Goal: Book appointment/travel/reservation

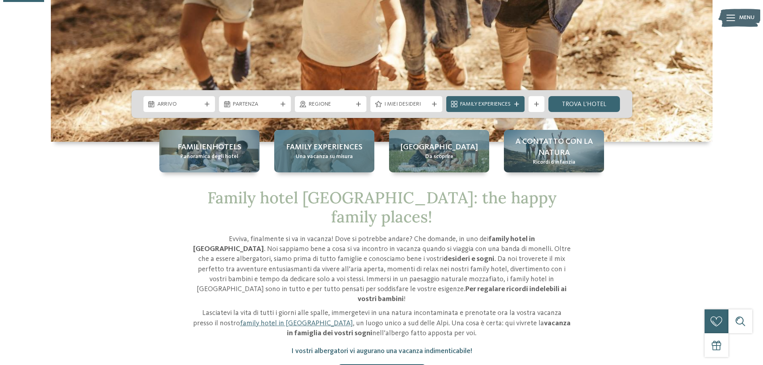
scroll to position [199, 0]
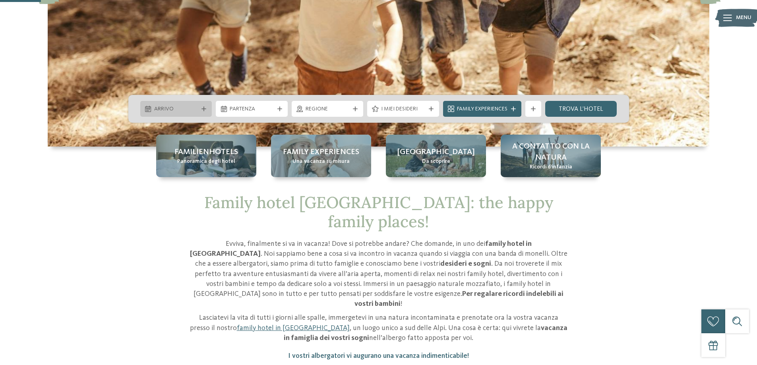
drag, startPoint x: 187, startPoint y: 106, endPoint x: 172, endPoint y: 103, distance: 15.5
click at [174, 104] on div "Arrivo" at bounding box center [176, 109] width 72 height 16
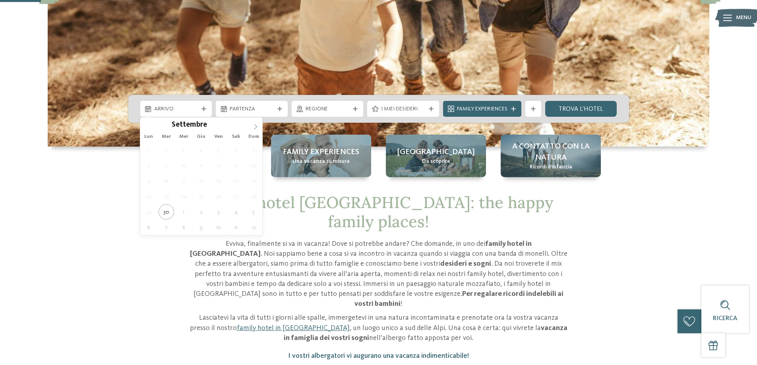
click at [258, 128] on icon at bounding box center [256, 127] width 6 height 6
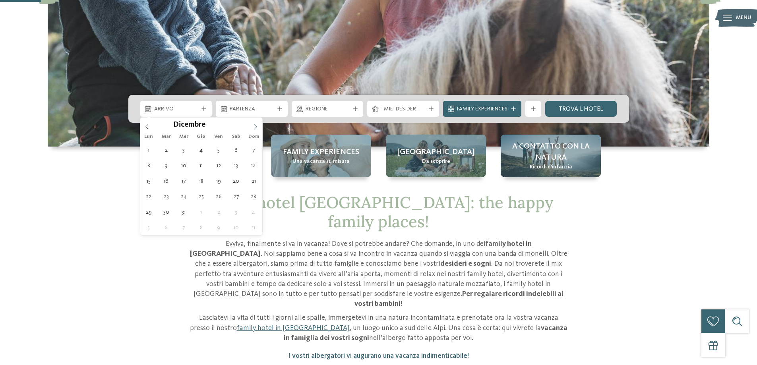
click at [257, 126] on icon at bounding box center [256, 127] width 6 height 6
type div "[DATE]"
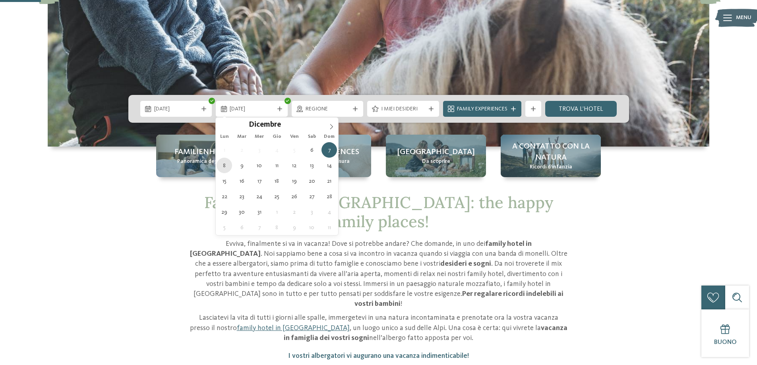
type div "[DATE]"
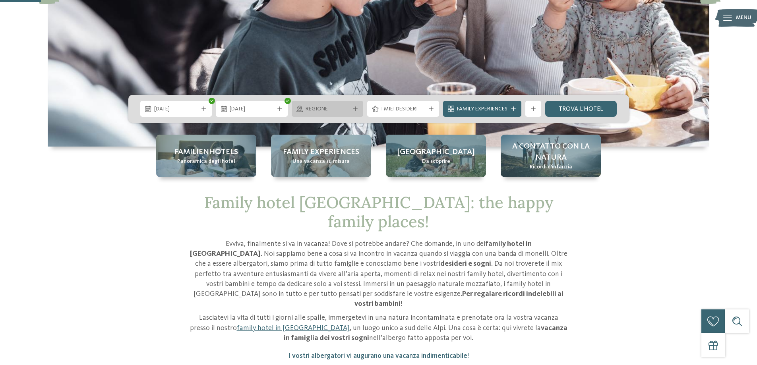
click at [353, 110] on icon at bounding box center [355, 108] width 5 height 5
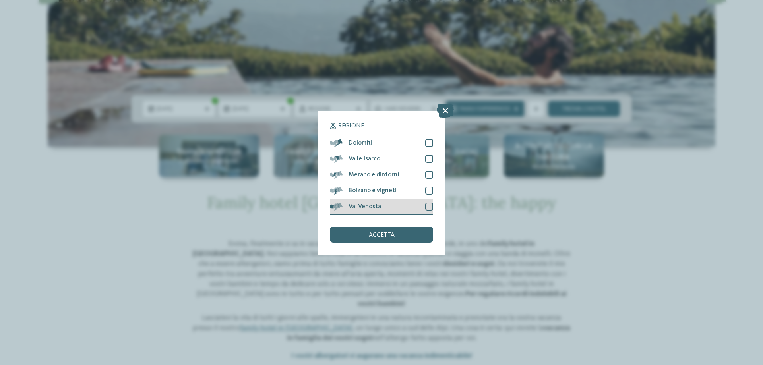
click at [429, 208] on div at bounding box center [429, 207] width 8 height 8
click at [411, 233] on div "accetta" at bounding box center [381, 235] width 103 height 16
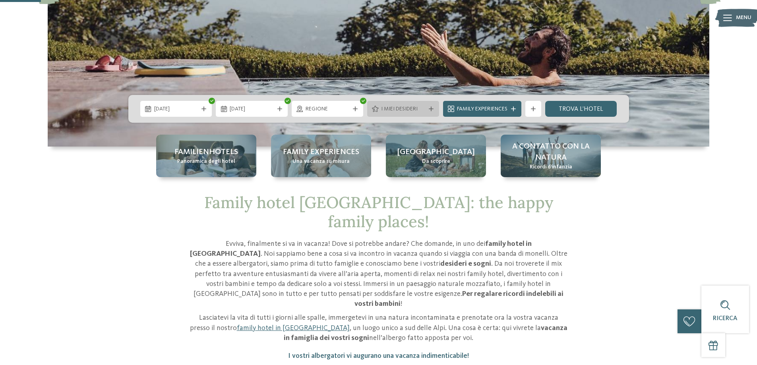
click at [429, 108] on icon at bounding box center [431, 108] width 5 height 5
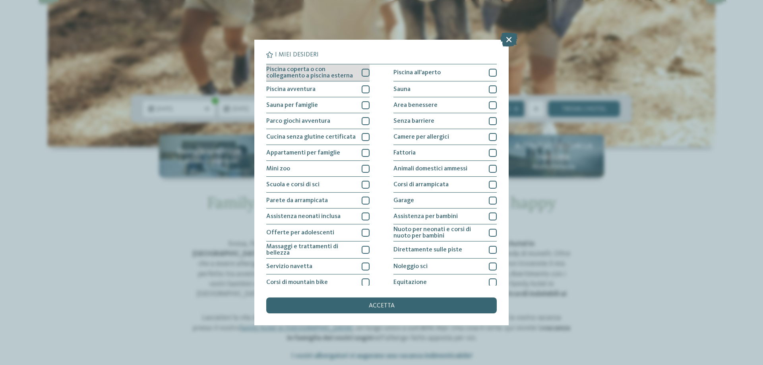
click at [366, 73] on div at bounding box center [366, 73] width 8 height 8
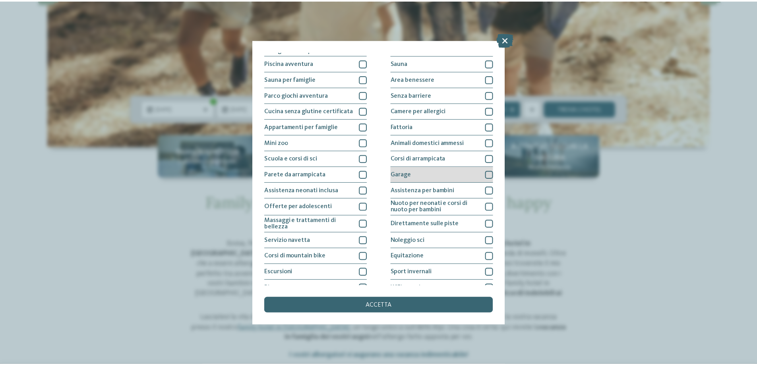
scroll to position [40, 0]
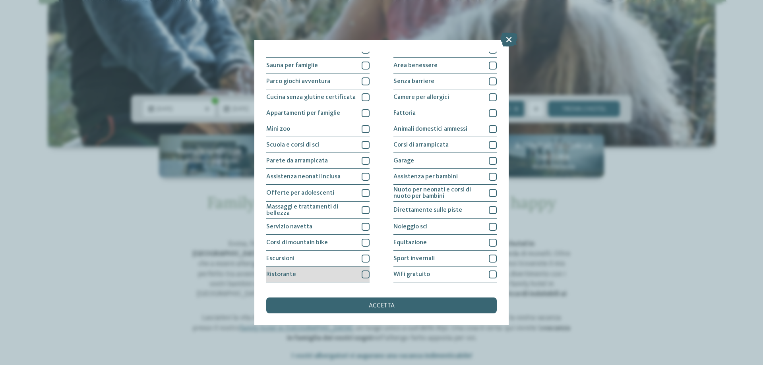
click at [364, 277] on div at bounding box center [366, 275] width 8 height 8
click at [402, 300] on div "accetta" at bounding box center [381, 306] width 230 height 16
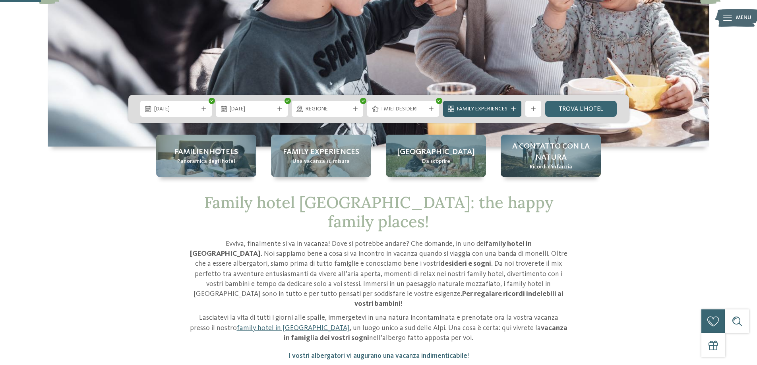
click at [514, 105] on div "Family Experiences" at bounding box center [482, 109] width 78 height 16
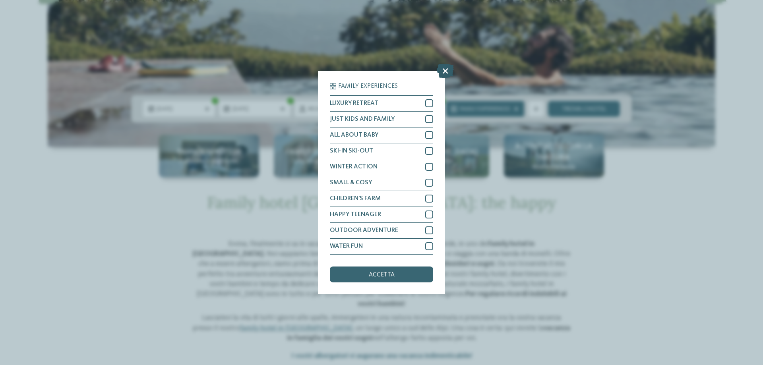
click at [446, 72] on icon at bounding box center [445, 71] width 17 height 14
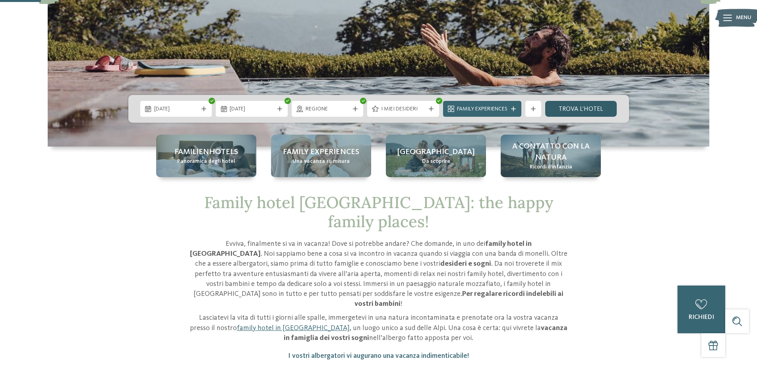
click at [575, 107] on link "trova l’hotel" at bounding box center [581, 109] width 72 height 16
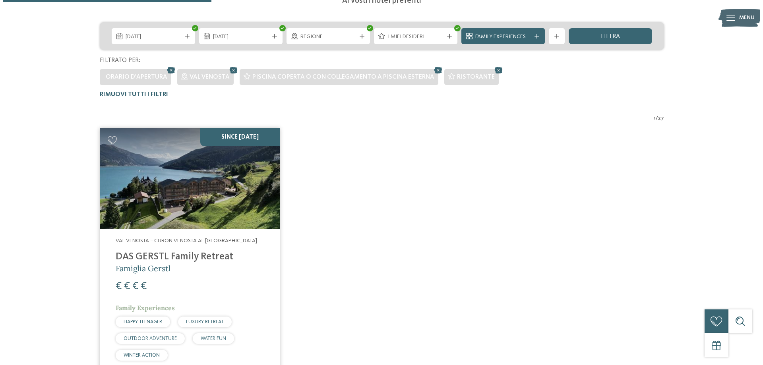
scroll to position [181, 0]
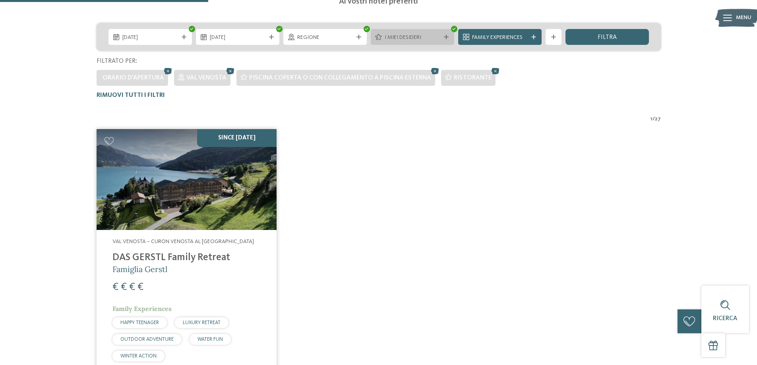
click at [448, 38] on icon at bounding box center [446, 37] width 5 height 5
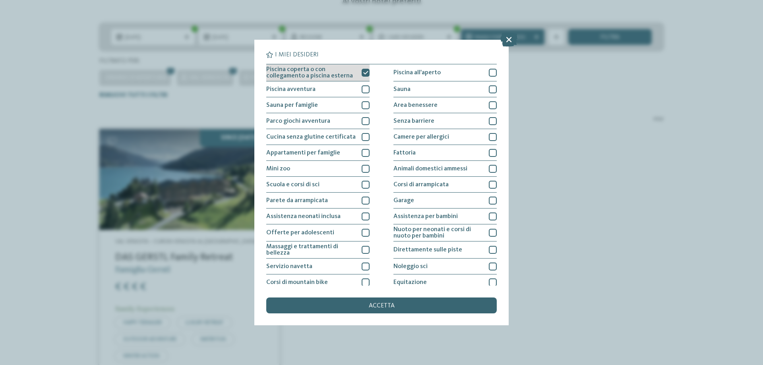
click at [364, 74] on icon at bounding box center [365, 72] width 5 height 5
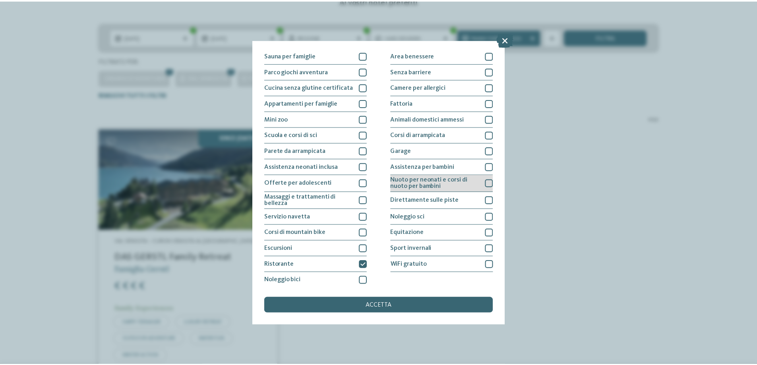
scroll to position [52, 0]
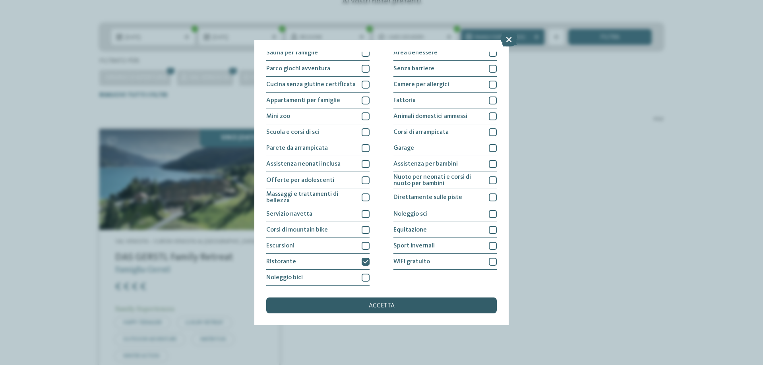
click at [355, 303] on div "accetta" at bounding box center [381, 306] width 230 height 16
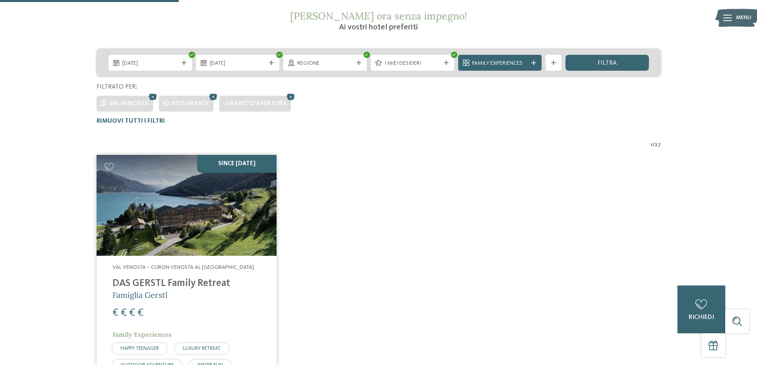
scroll to position [141, 0]
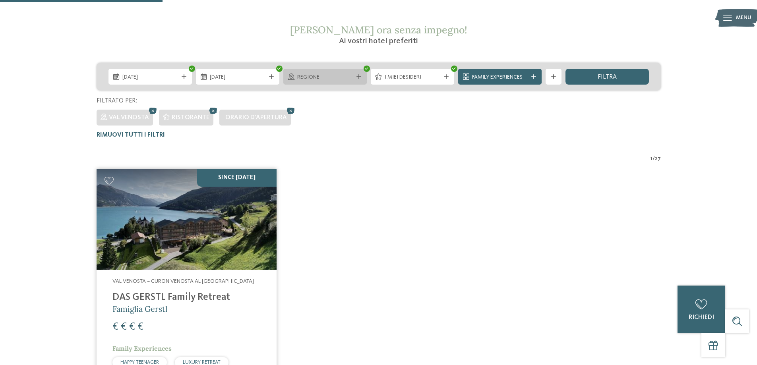
click at [361, 74] on div "Regione" at bounding box center [324, 77] width 83 height 16
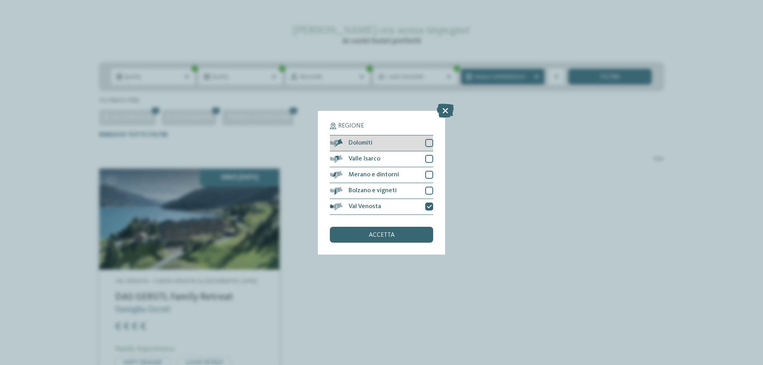
click at [431, 145] on div at bounding box center [429, 143] width 8 height 8
click at [429, 158] on div at bounding box center [429, 159] width 8 height 8
click at [432, 140] on div at bounding box center [429, 143] width 8 height 8
click at [435, 207] on div "Regione Dolomiti [GEOGRAPHIC_DATA]" at bounding box center [381, 183] width 127 height 144
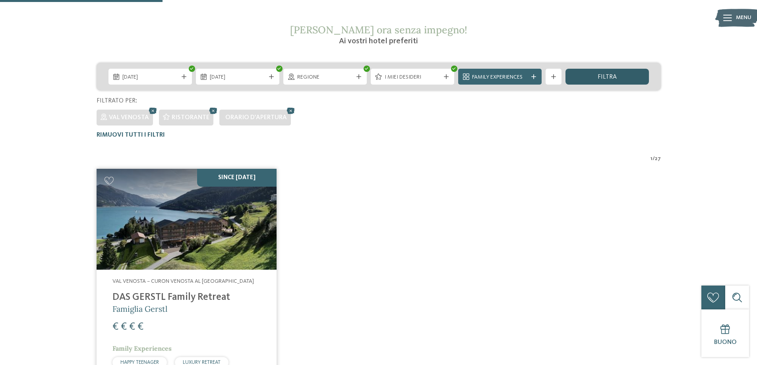
click at [583, 72] on div "filtra" at bounding box center [606, 77] width 83 height 16
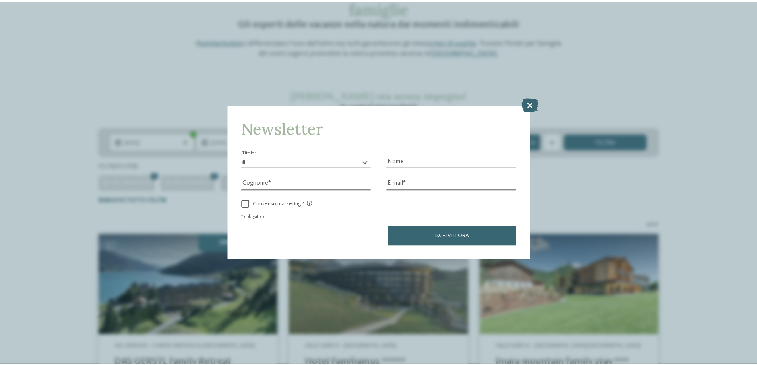
scroll to position [62, 0]
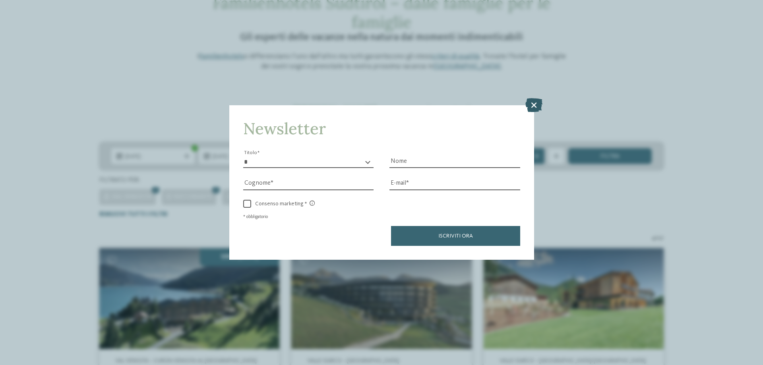
click at [532, 101] on icon at bounding box center [533, 105] width 17 height 14
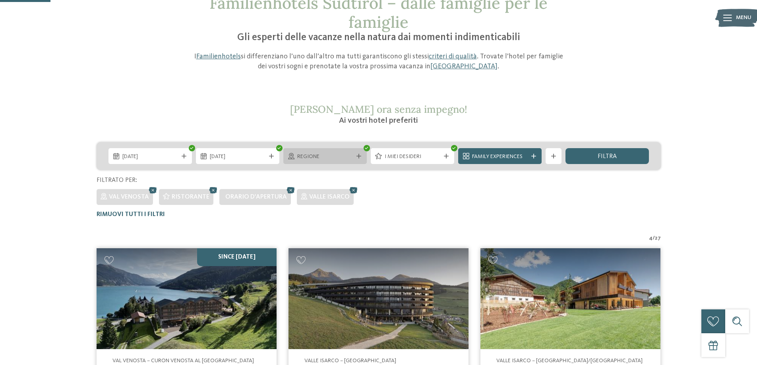
click at [356, 155] on icon at bounding box center [358, 156] width 5 height 5
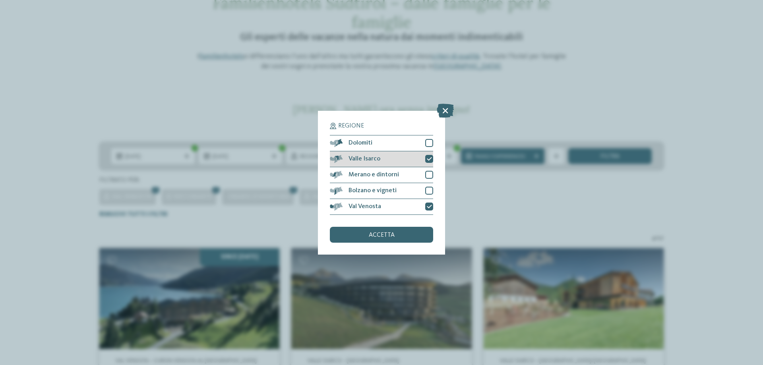
click at [430, 158] on icon at bounding box center [429, 159] width 5 height 5
click at [430, 203] on div at bounding box center [429, 207] width 8 height 8
click at [403, 238] on div "accetta" at bounding box center [381, 235] width 103 height 16
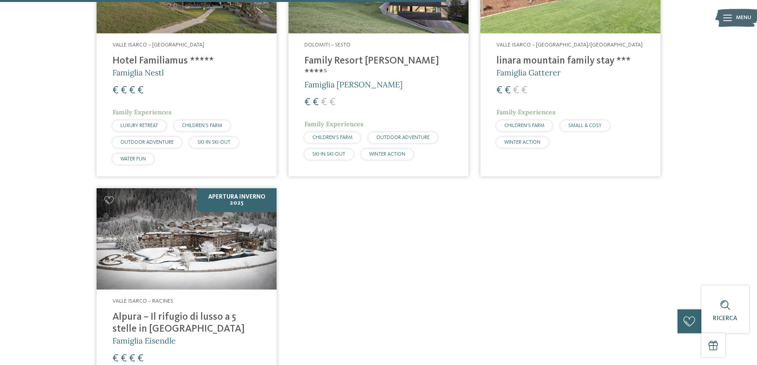
scroll to position [936, 0]
